Goal: Task Accomplishment & Management: Complete application form

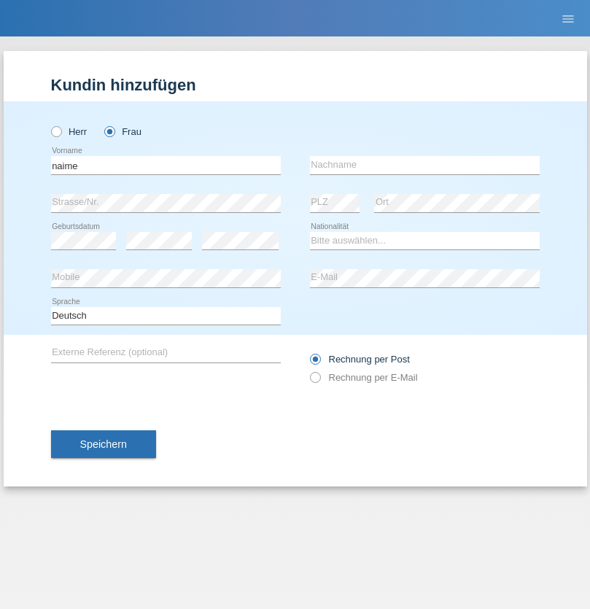
type input "naime"
click at [425, 165] on input "text" at bounding box center [425, 165] width 230 height 18
type input "llugiqi"
select select "CH"
radio input "true"
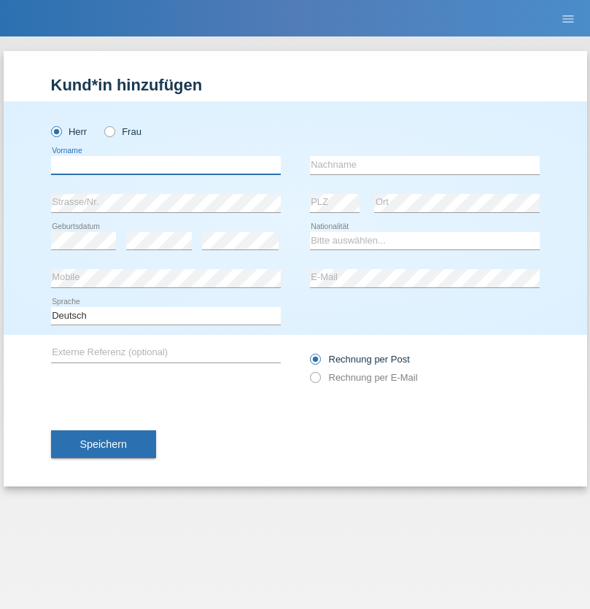
click at [166, 165] on input "text" at bounding box center [166, 165] width 230 height 18
type input "[PERSON_NAME]"
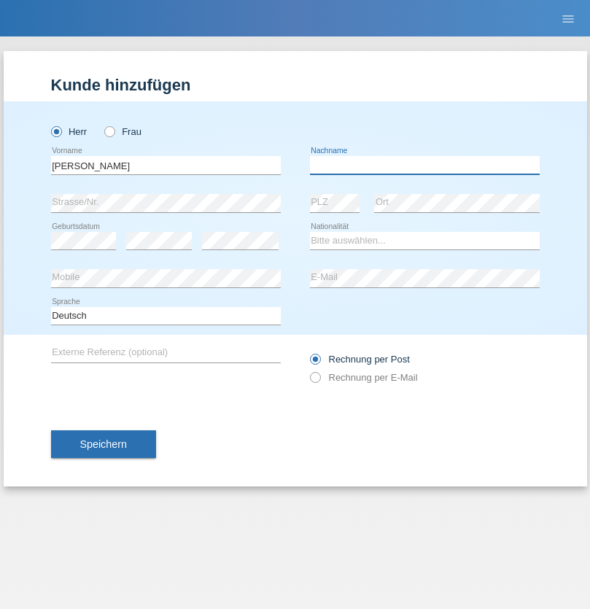
click at [425, 165] on input "text" at bounding box center [425, 165] width 230 height 18
type input "Braimi"
select select "CH"
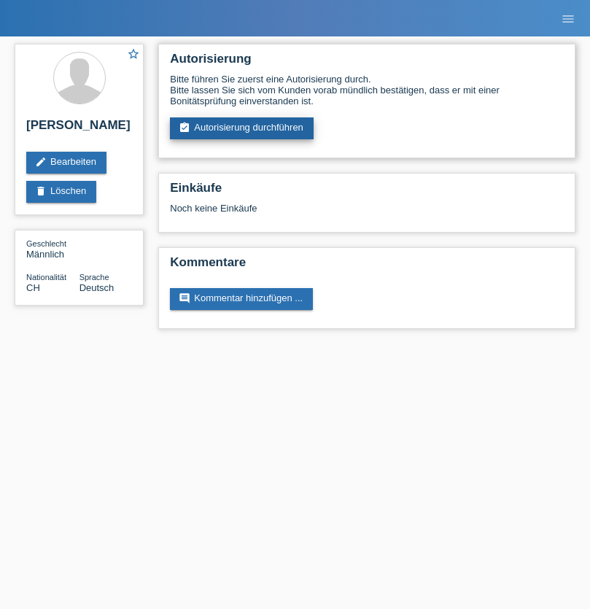
click at [242, 128] on link "assignment_turned_in Autorisierung durchführen" at bounding box center [242, 128] width 144 height 22
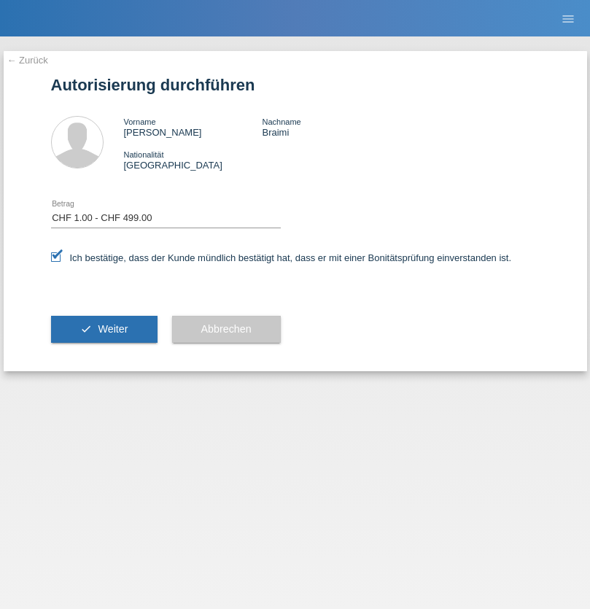
select select "1"
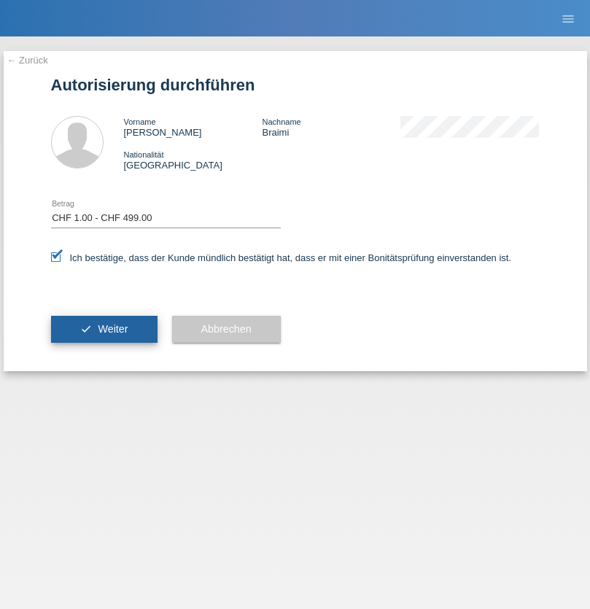
click at [104, 329] on span "Weiter" at bounding box center [113, 329] width 30 height 12
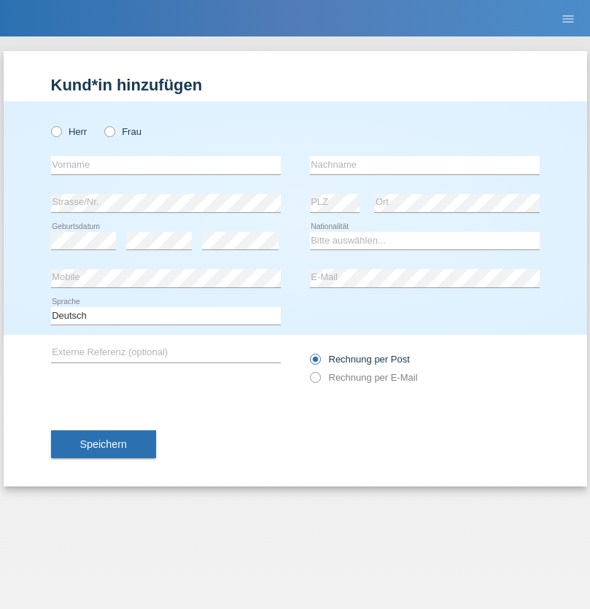
radio input "true"
click at [166, 165] on input "text" at bounding box center [166, 165] width 230 height 18
type input "Shanas"
click at [425, 165] on input "text" at bounding box center [425, 165] width 230 height 18
type input "Baranati"
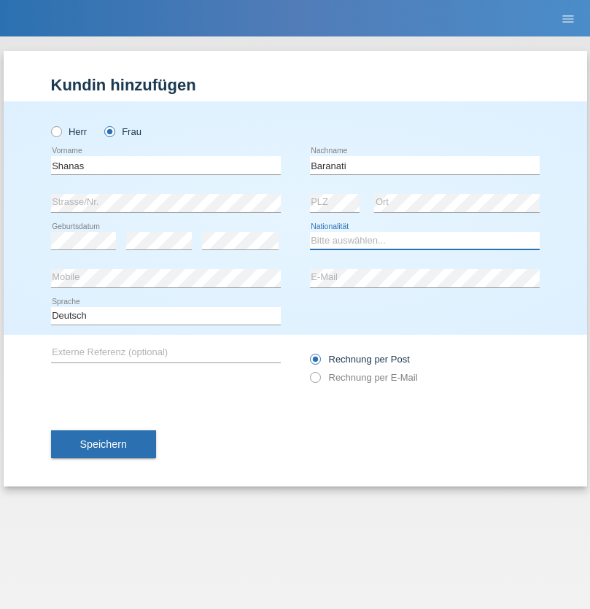
select select "CH"
radio input "true"
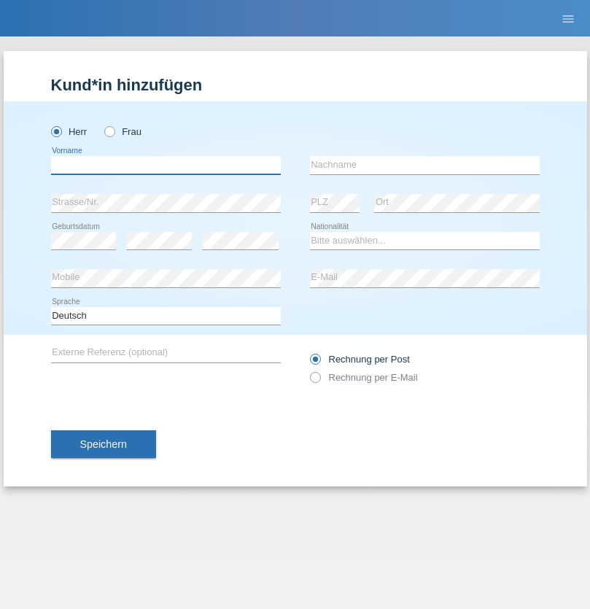
click at [166, 165] on input "text" at bounding box center [166, 165] width 230 height 18
type input "Khoshnaw"
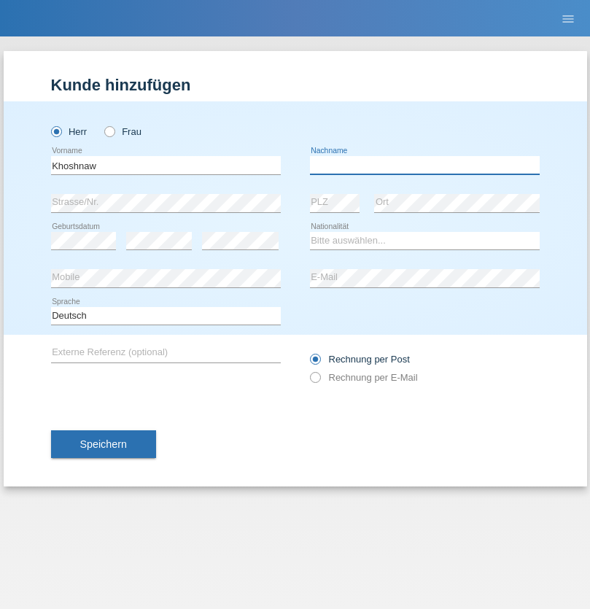
click at [425, 165] on input "text" at bounding box center [425, 165] width 230 height 18
type input "Abdulqadir"
select select "IR"
select select "C"
select select "03"
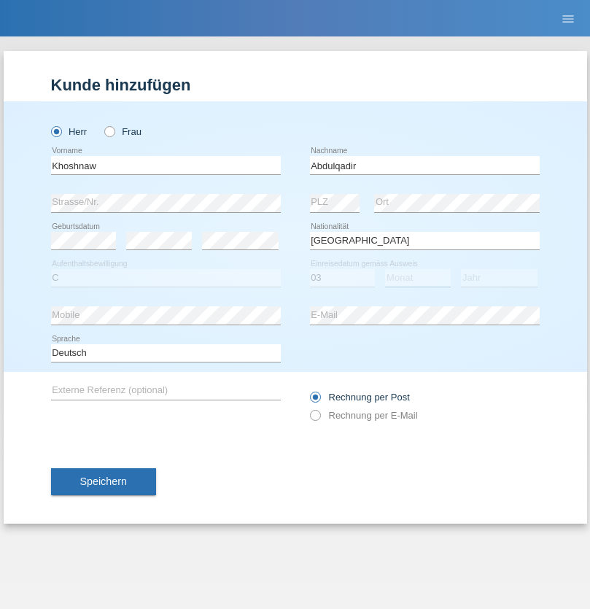
select select "09"
select select "2015"
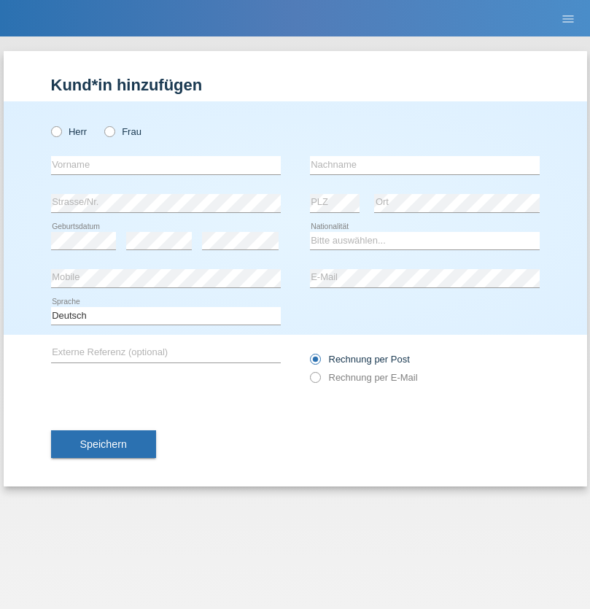
radio input "true"
click at [166, 165] on input "text" at bounding box center [166, 165] width 230 height 18
type input "[PERSON_NAME]"
click at [425, 165] on input "text" at bounding box center [425, 165] width 230 height 18
type input "Sokol"
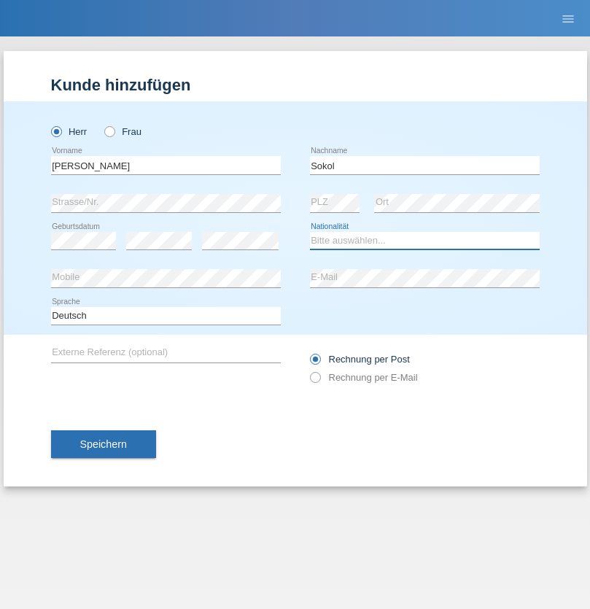
select select "XK"
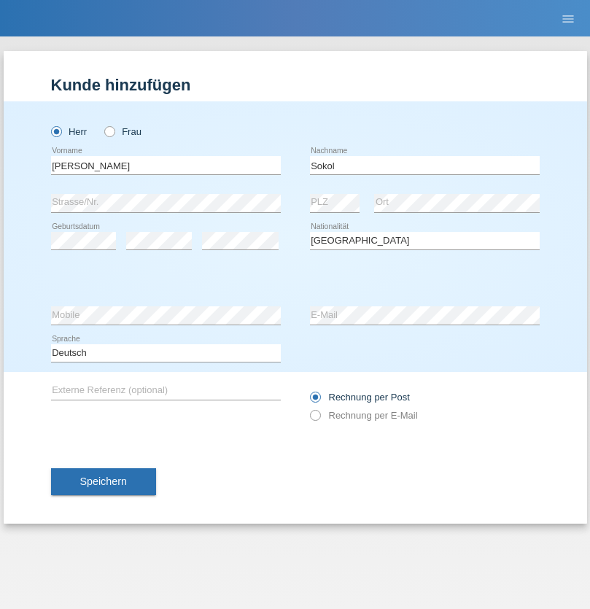
select select "C"
select select "02"
select select "08"
select select "1988"
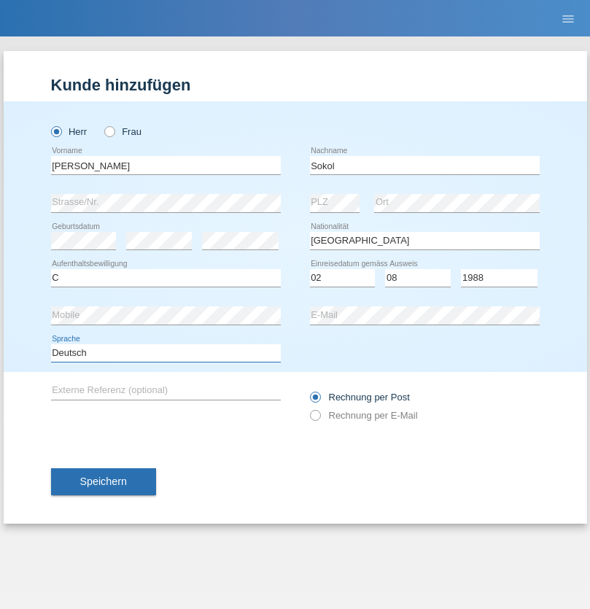
select select "en"
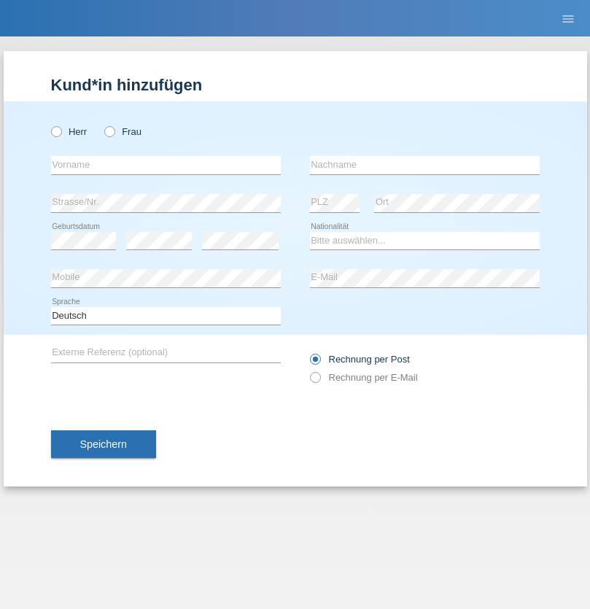
radio input "true"
click at [166, 165] on input "text" at bounding box center [166, 165] width 230 height 18
type input "[PERSON_NAME]"
click at [425, 165] on input "text" at bounding box center [425, 165] width 230 height 18
type input "Sokol"
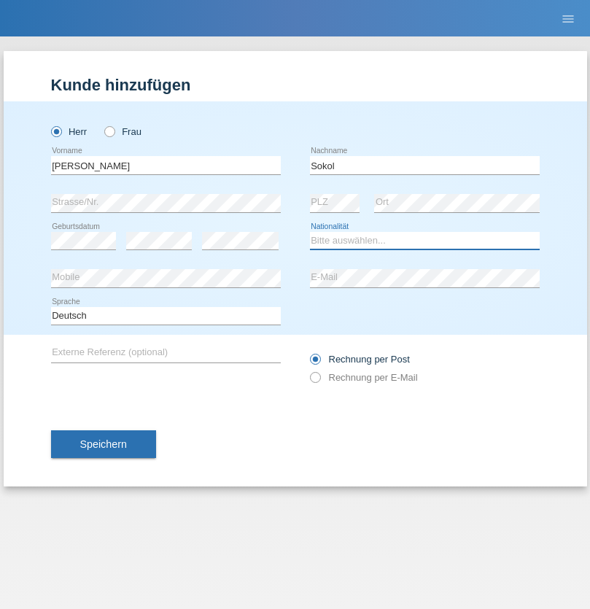
select select "XK"
select select "C"
select select "02"
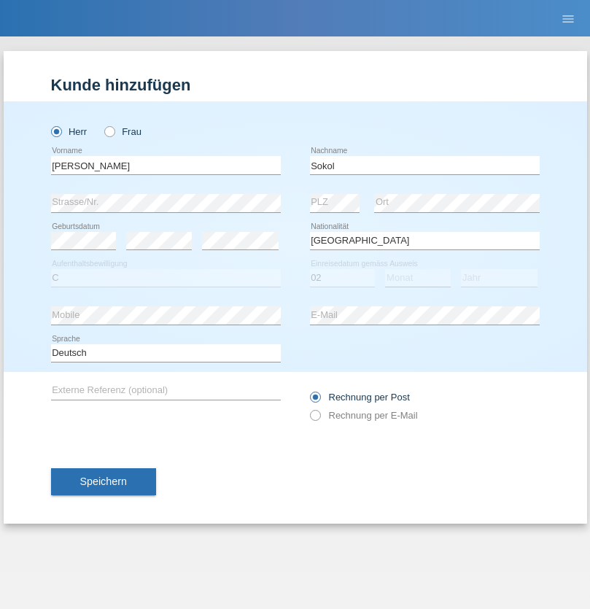
select select "08"
select select "1988"
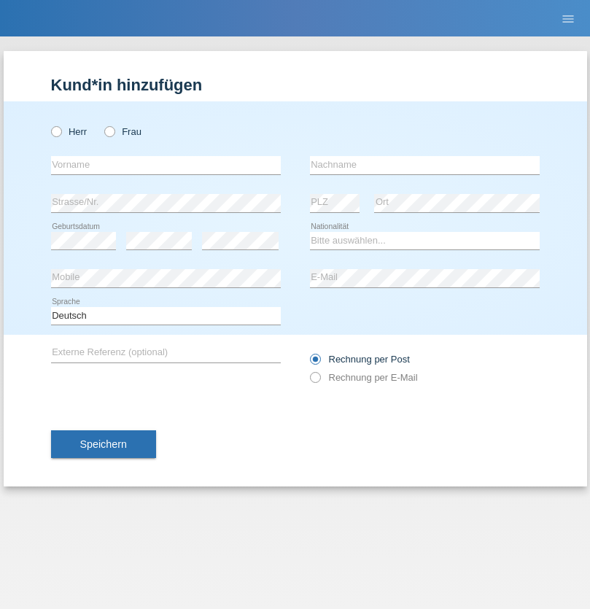
radio input "true"
click at [166, 165] on input "text" at bounding box center [166, 165] width 230 height 18
type input "[PERSON_NAME]"
click at [425, 165] on input "text" at bounding box center [425, 165] width 230 height 18
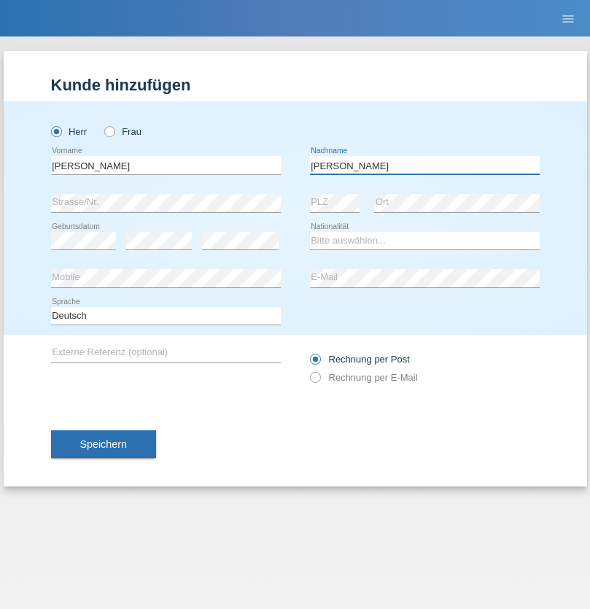
type input "[PERSON_NAME]"
select select "PL"
select select "C"
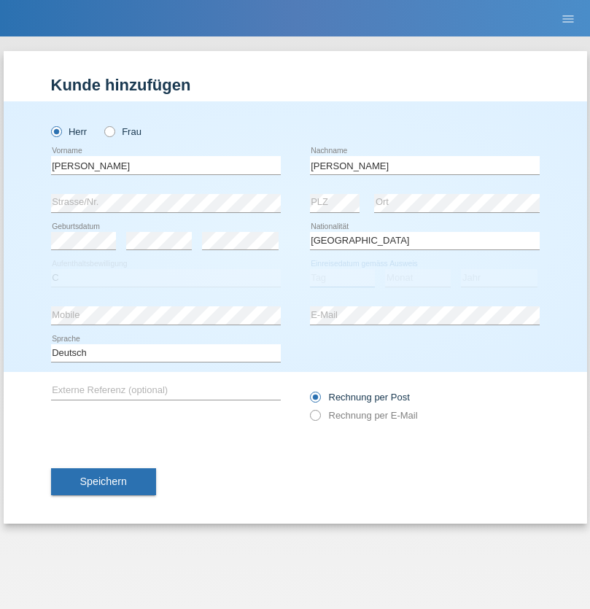
select select "11"
select select "01"
select select "2007"
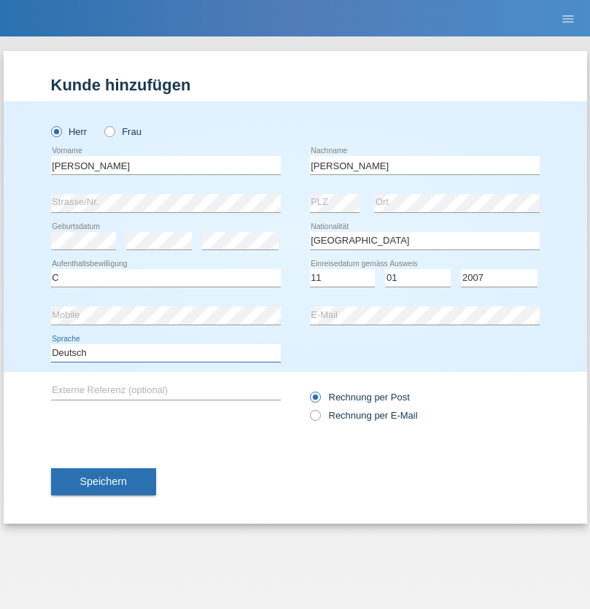
select select "en"
